Goal: Transaction & Acquisition: Purchase product/service

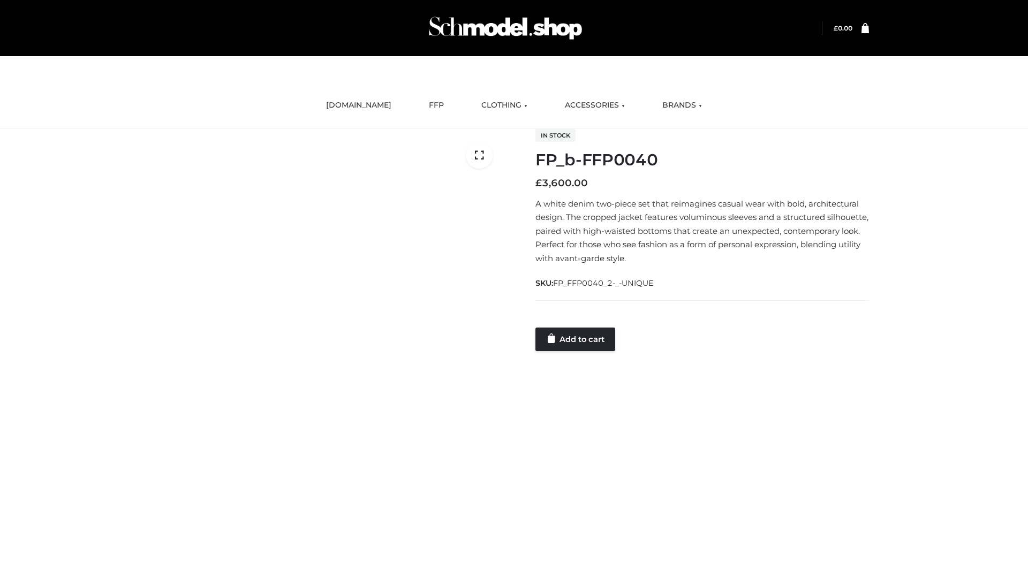
click at [576, 339] on link "Add to cart" at bounding box center [576, 340] width 80 height 24
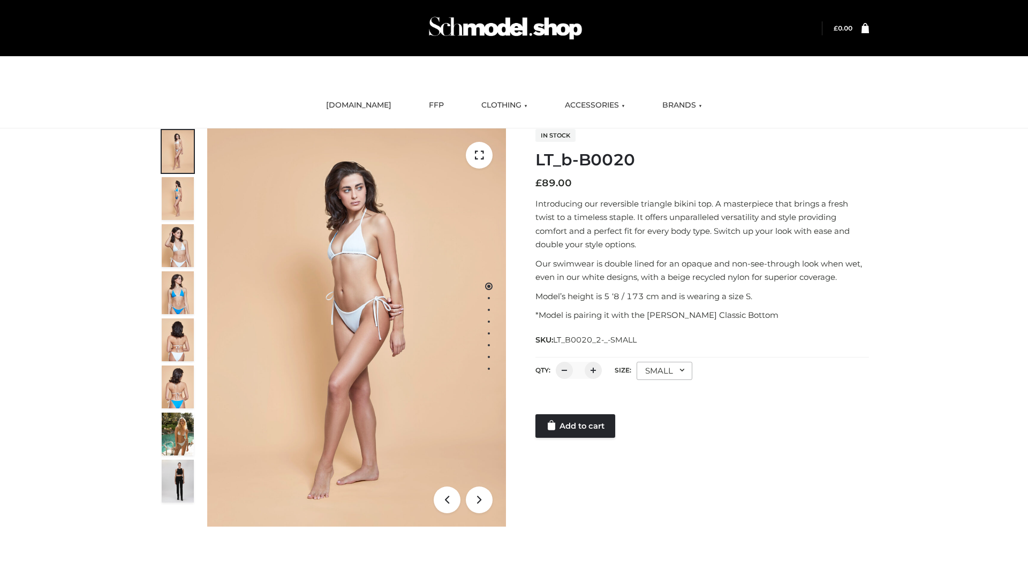
click at [576, 426] on link "Add to cart" at bounding box center [576, 427] width 80 height 24
